Goal: Task Accomplishment & Management: Use online tool/utility

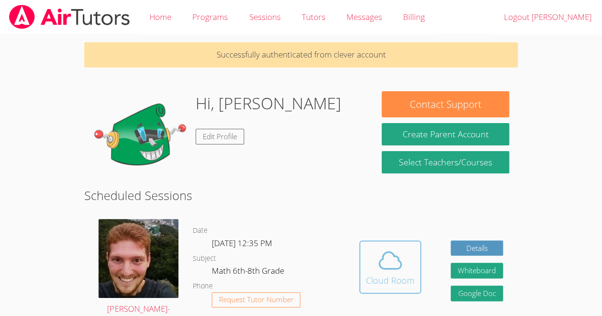
click at [394, 262] on icon at bounding box center [390, 260] width 27 height 27
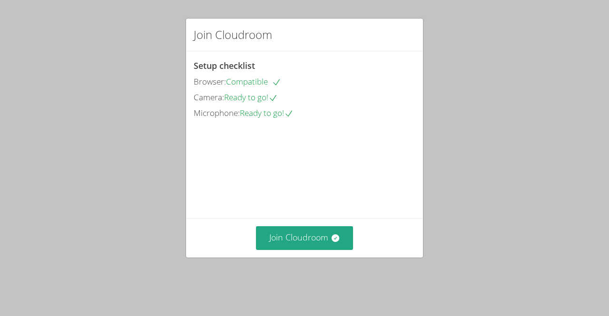
click at [2, 155] on div "Join Cloudroom Setup checklist Browser: Compatible Camera: Ready to go! Microph…" at bounding box center [304, 158] width 609 height 316
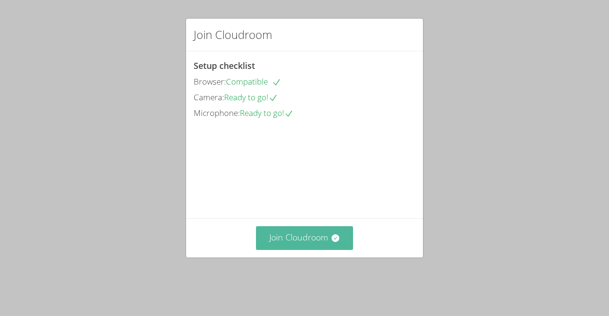
click at [330, 244] on button "Join Cloudroom" at bounding box center [305, 237] width 98 height 23
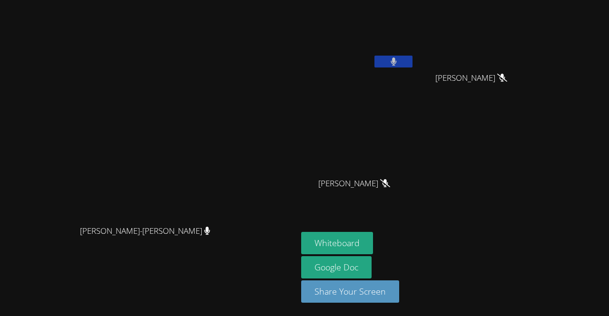
click at [397, 64] on icon at bounding box center [394, 62] width 6 height 8
click at [373, 241] on button "Whiteboard" at bounding box center [337, 243] width 72 height 22
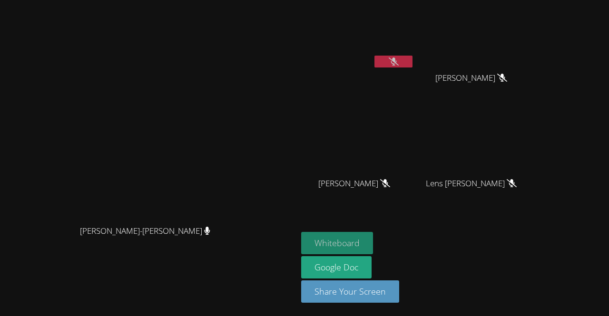
click at [373, 237] on button "Whiteboard" at bounding box center [337, 243] width 72 height 22
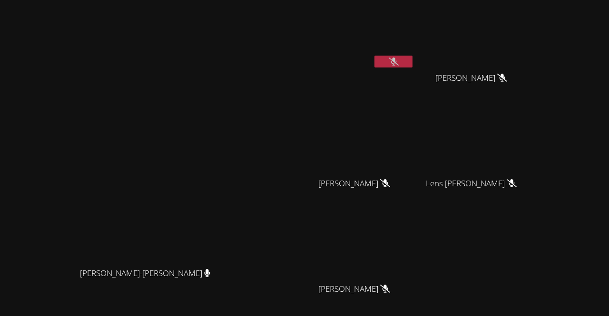
click at [399, 62] on icon at bounding box center [394, 62] width 10 height 8
click at [397, 60] on icon at bounding box center [394, 62] width 6 height 8
click at [412, 61] on button at bounding box center [393, 62] width 38 height 12
click at [399, 61] on icon at bounding box center [394, 62] width 10 height 8
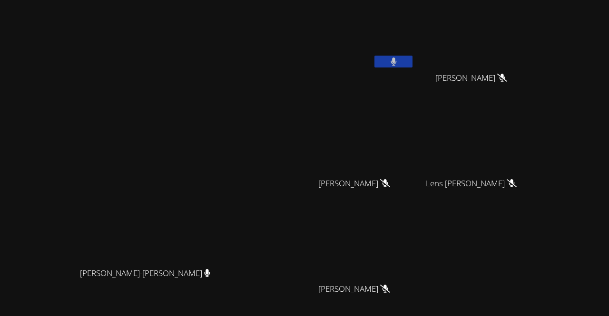
click at [412, 60] on button at bounding box center [393, 62] width 38 height 12
click at [397, 60] on icon at bounding box center [394, 62] width 6 height 8
